Goal: Transaction & Acquisition: Book appointment/travel/reservation

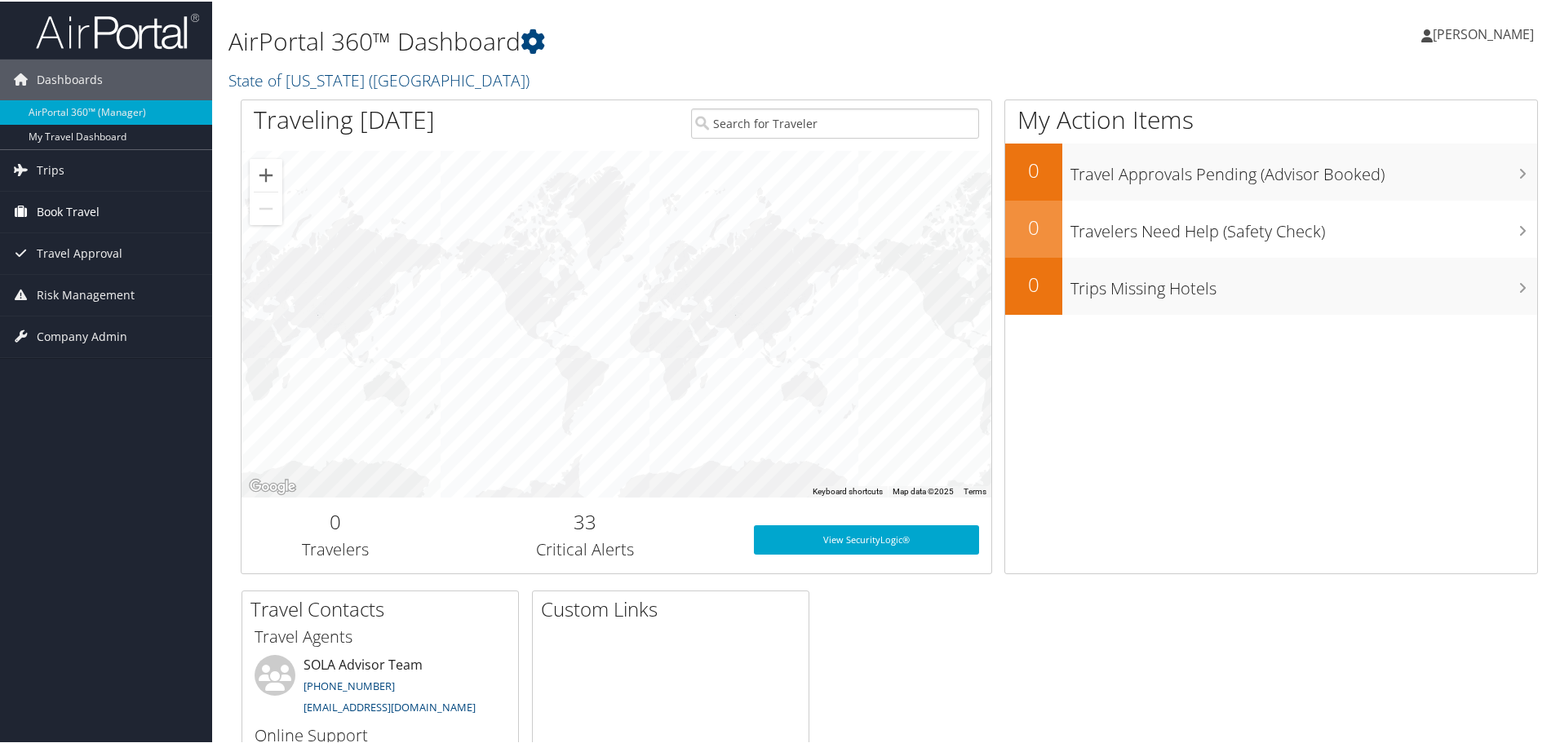
click at [74, 215] on span "Book Travel" at bounding box center [68, 210] width 63 height 41
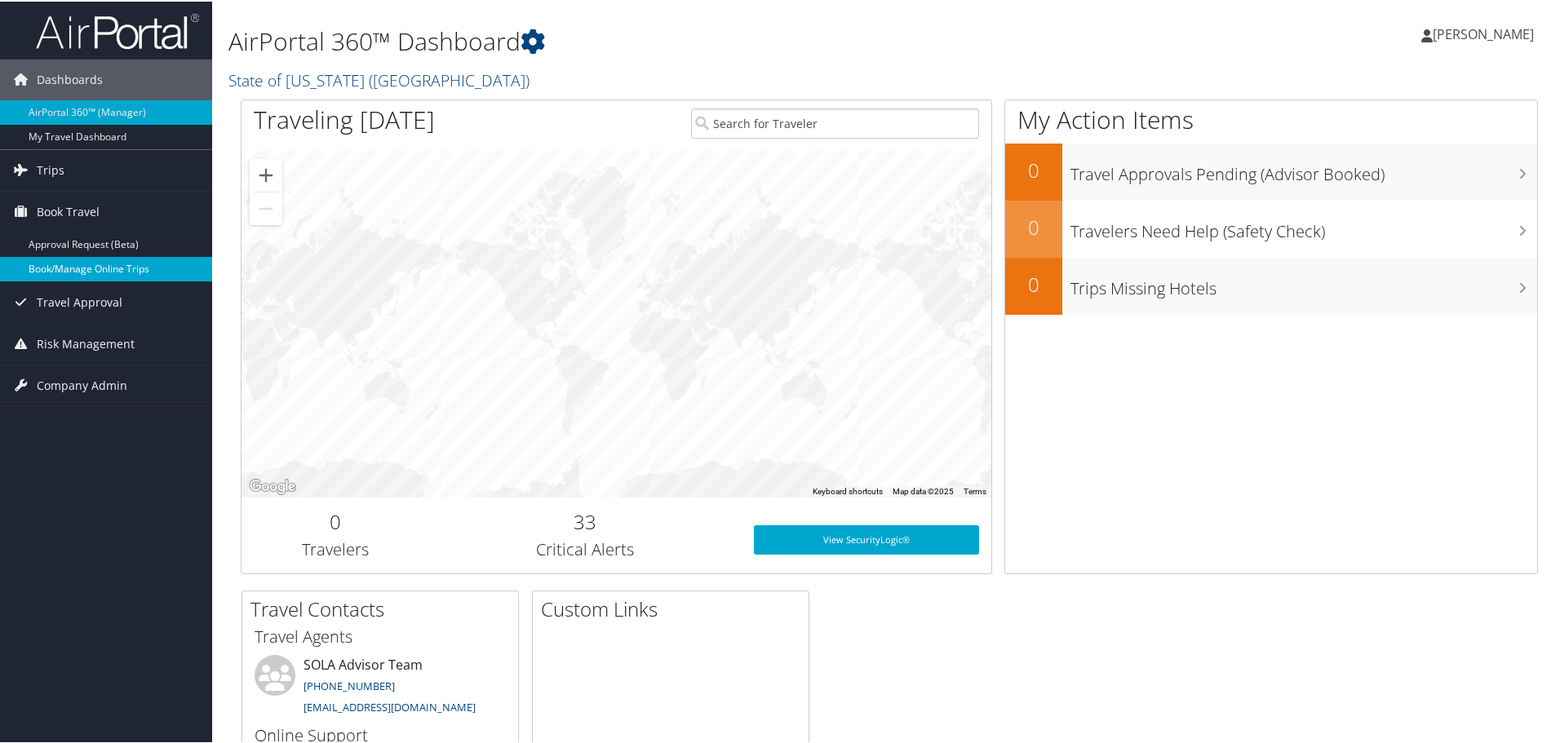
click at [72, 267] on link "Book/Manage Online Trips" at bounding box center [106, 267] width 212 height 24
